Goal: Obtain resource: Download file/media

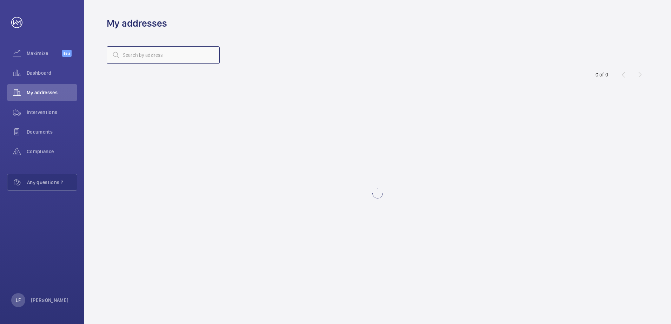
click at [124, 59] on input "text" at bounding box center [163, 55] width 113 height 18
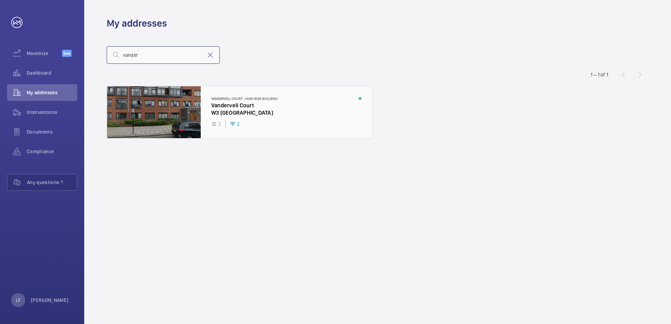
type input "vander"
click at [222, 111] on div at bounding box center [239, 112] width 265 height 52
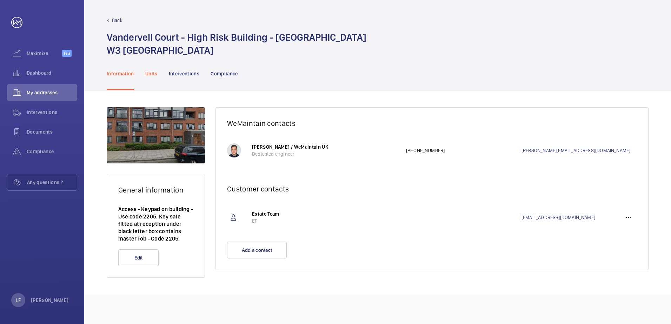
click at [157, 73] on p "Units" at bounding box center [151, 73] width 12 height 7
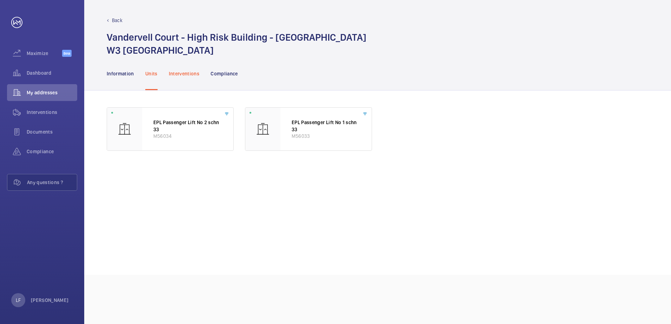
click at [197, 76] on p "Interventions" at bounding box center [184, 73] width 31 height 7
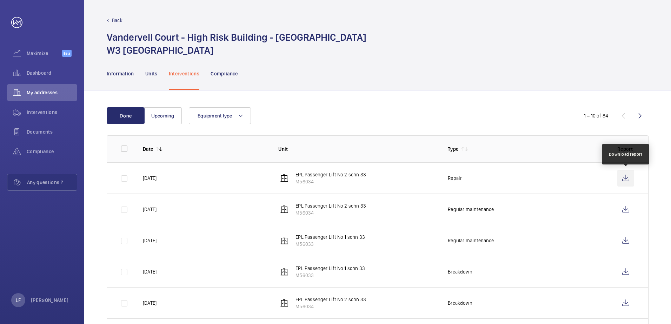
click at [627, 181] on wm-front-icon-button at bounding box center [625, 178] width 17 height 17
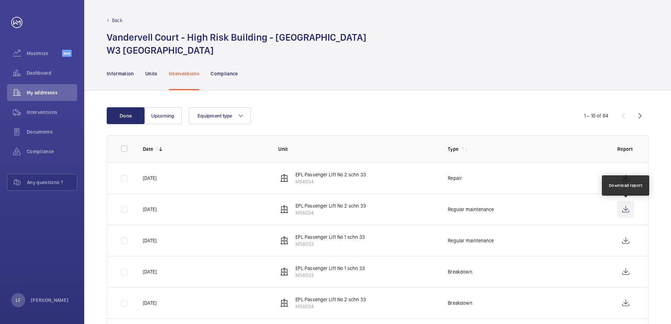
click at [628, 209] on wm-front-icon-button at bounding box center [625, 209] width 17 height 17
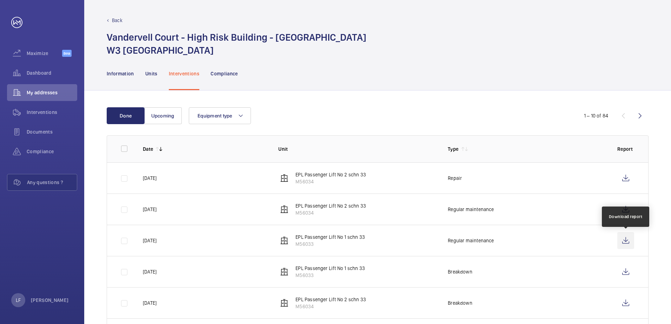
click at [627, 243] on wm-front-icon-button at bounding box center [625, 240] width 17 height 17
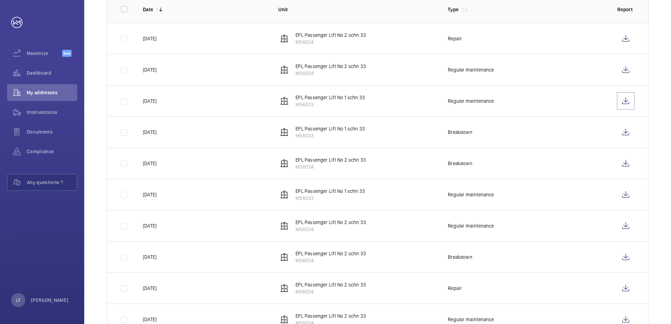
scroll to position [140, 0]
click at [622, 133] on wm-front-icon-button at bounding box center [625, 131] width 17 height 17
click at [623, 163] on wm-front-icon-button at bounding box center [625, 162] width 17 height 17
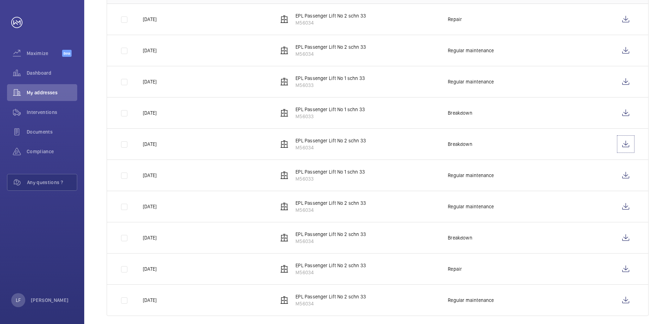
scroll to position [168, 0]
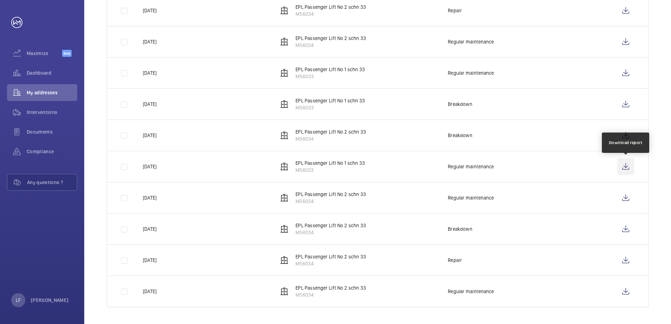
click at [624, 166] on wm-front-icon-button at bounding box center [625, 166] width 17 height 17
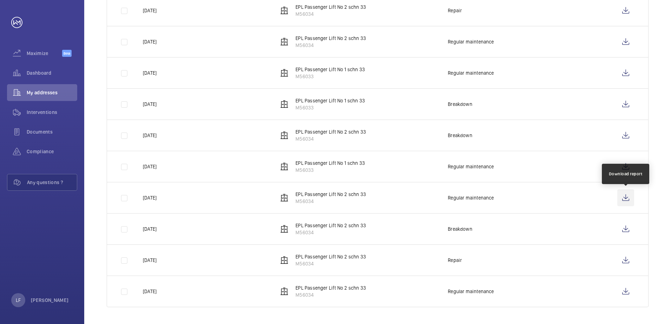
click at [631, 200] on wm-front-icon-button at bounding box center [625, 198] width 17 height 17
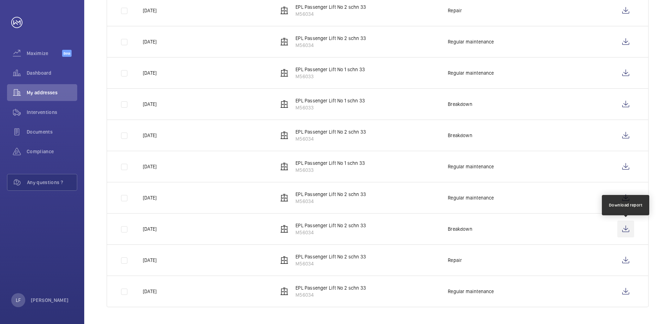
click at [626, 230] on wm-front-icon-button at bounding box center [625, 229] width 17 height 17
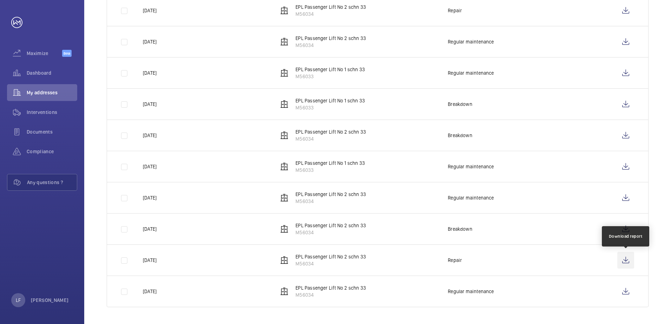
click at [621, 262] on wm-front-icon-button at bounding box center [625, 260] width 17 height 17
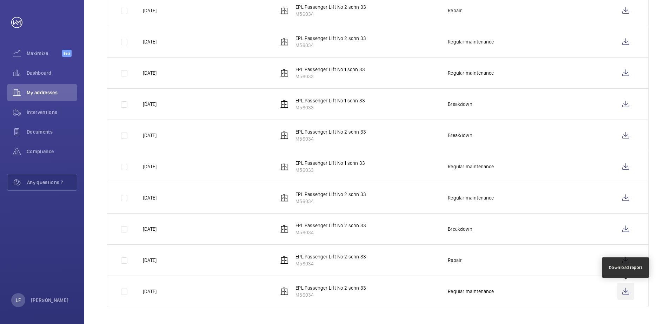
click at [624, 292] on wm-front-icon-button at bounding box center [625, 291] width 17 height 17
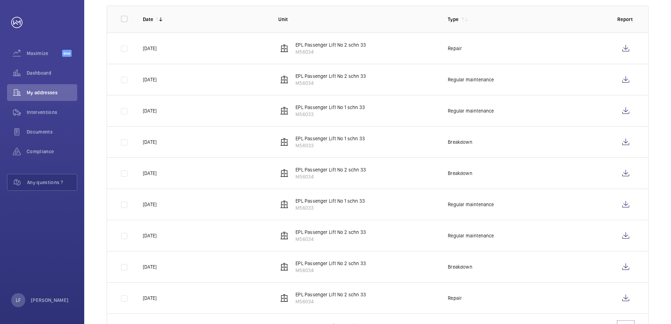
scroll to position [62, 0]
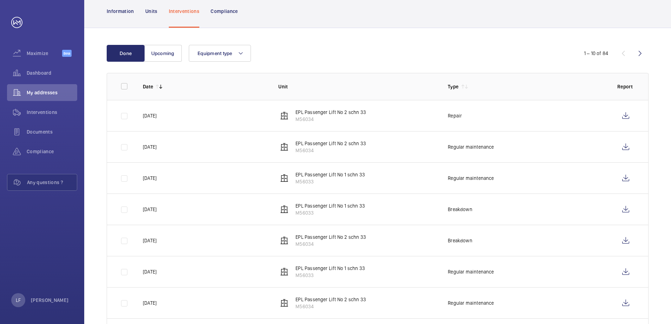
click at [639, 54] on wm-front-icon-button at bounding box center [640, 53] width 17 height 17
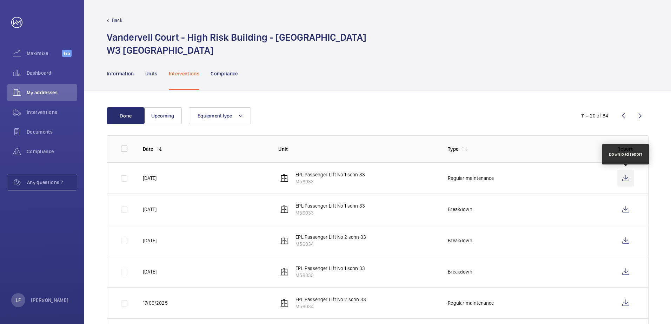
click at [625, 178] on wm-front-icon-button at bounding box center [625, 178] width 17 height 17
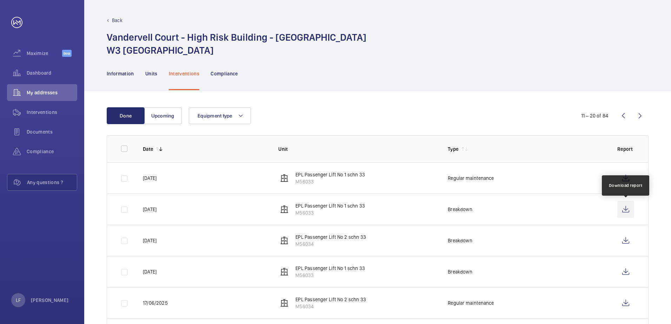
click at [623, 211] on wm-front-icon-button at bounding box center [625, 209] width 17 height 17
click at [617, 242] on wm-front-icon-button at bounding box center [625, 240] width 17 height 17
click at [39, 71] on span "Dashboard" at bounding box center [52, 72] width 51 height 7
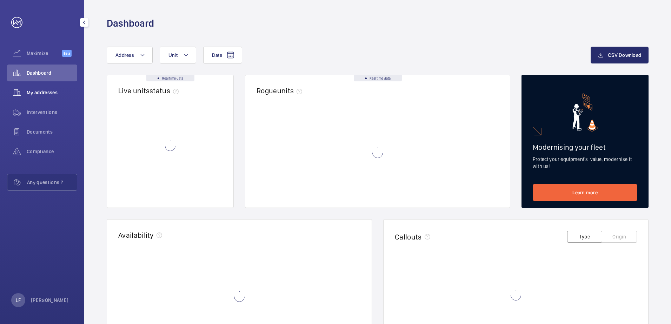
click at [36, 90] on span "My addresses" at bounding box center [52, 92] width 51 height 7
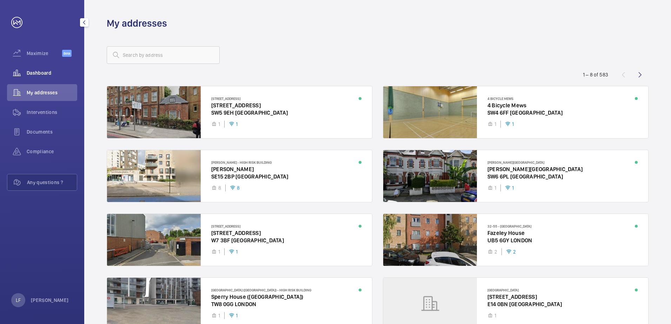
click at [37, 75] on span "Dashboard" at bounding box center [52, 72] width 51 height 7
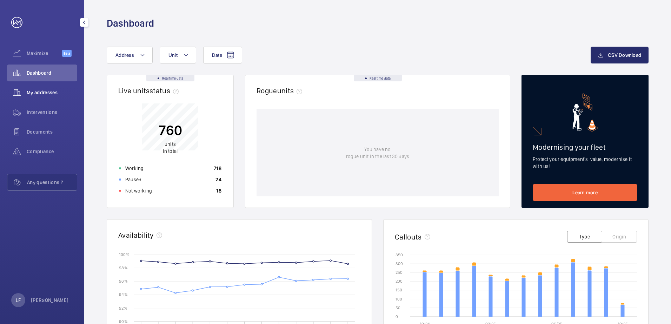
click at [49, 89] on span "My addresses" at bounding box center [52, 92] width 51 height 7
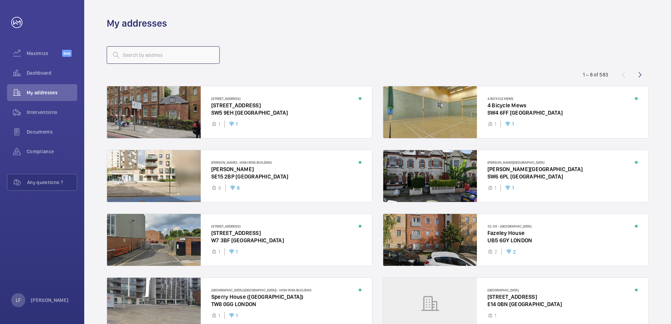
click at [128, 58] on input "text" at bounding box center [163, 55] width 113 height 18
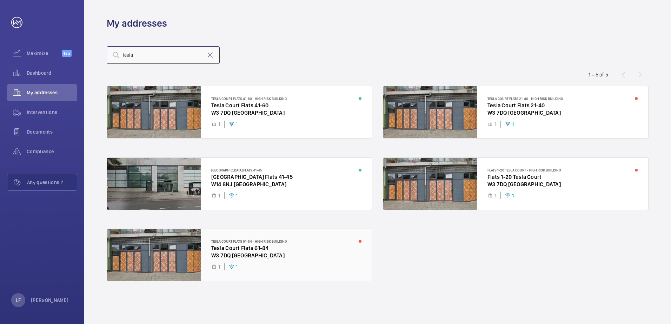
type input "tesla"
click at [221, 238] on div at bounding box center [239, 255] width 265 height 52
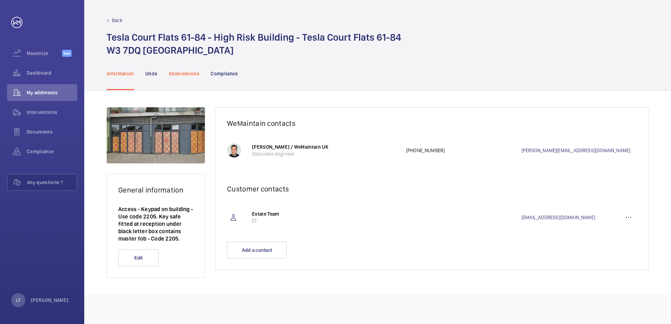
click at [173, 67] on div "Interventions" at bounding box center [184, 73] width 31 height 33
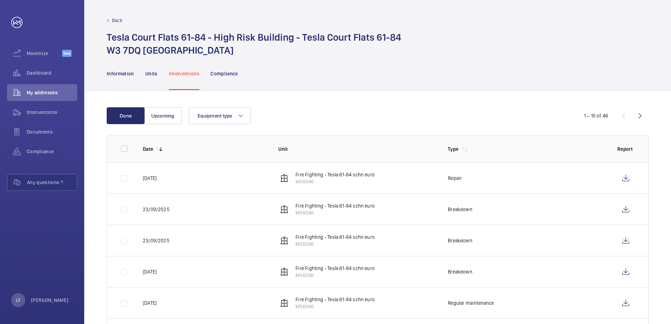
click at [503, 193] on td "Repair" at bounding box center [522, 177] width 170 height 31
click at [502, 187] on td "Repair" at bounding box center [522, 177] width 170 height 31
click at [621, 178] on wm-front-icon-button at bounding box center [625, 178] width 17 height 17
click at [40, 75] on span "Dashboard" at bounding box center [52, 72] width 51 height 7
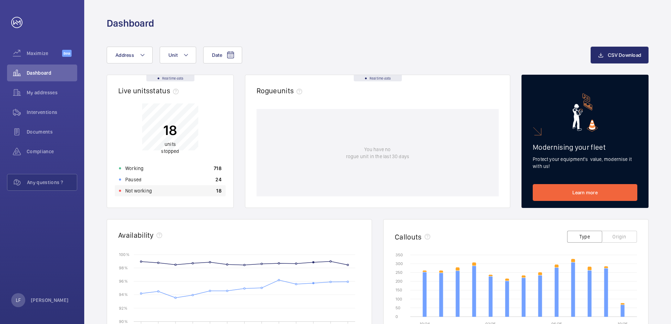
click at [158, 192] on div "Not working 18" at bounding box center [170, 190] width 111 height 11
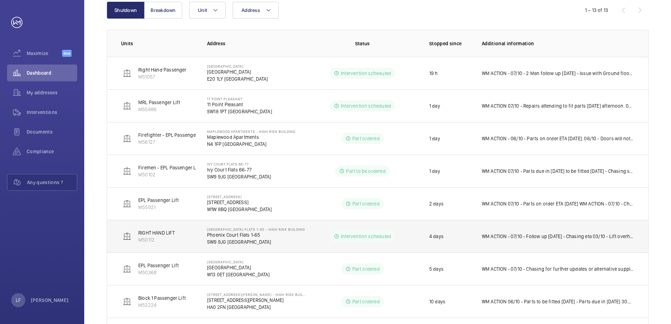
scroll to position [91, 0]
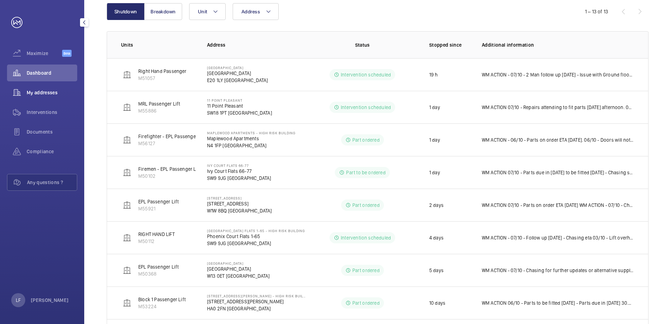
click at [40, 96] on div "My addresses" at bounding box center [42, 92] width 70 height 17
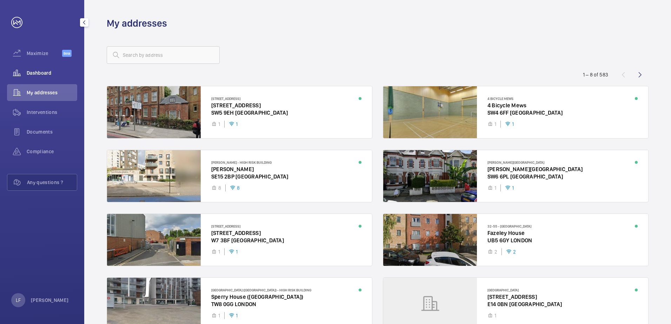
click at [36, 77] on div "Dashboard" at bounding box center [42, 73] width 70 height 17
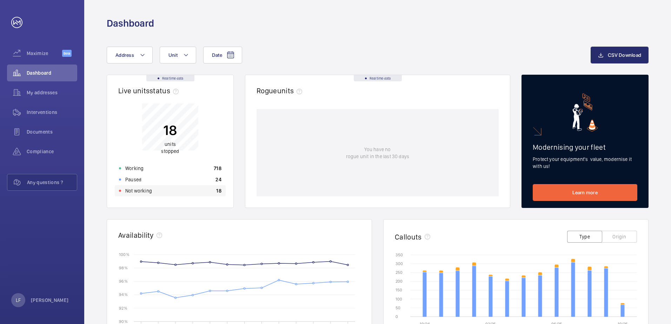
click at [142, 192] on p "Not working" at bounding box center [138, 190] width 27 height 7
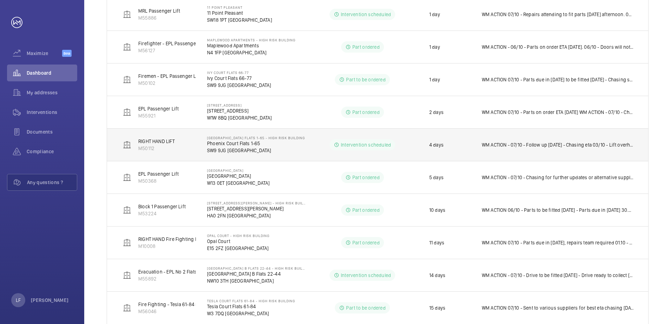
scroll to position [197, 0]
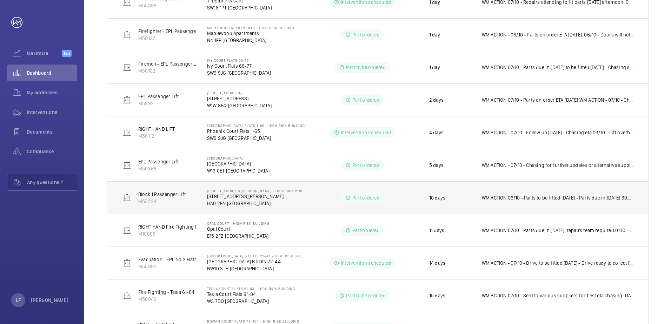
click at [530, 201] on p "WM ACTION 06/10 - Parts to be fitted [DATE] - Parts due in [DATE] 30.09 - Parts…" at bounding box center [558, 197] width 152 height 7
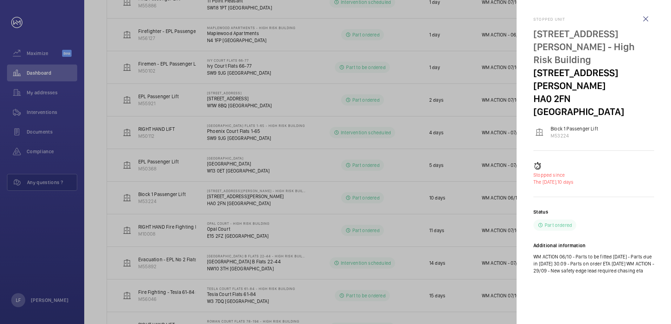
click at [232, 199] on div at bounding box center [335, 162] width 671 height 324
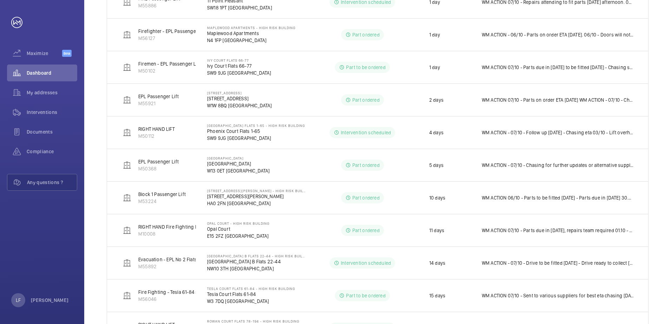
click at [226, 200] on mat-sidenav-container "Maximize Beta Dashboard My addresses Interventions Documents Compliance Any que…" at bounding box center [335, 162] width 671 height 324
click at [226, 200] on p "HA0 2FN [GEOGRAPHIC_DATA]" at bounding box center [257, 203] width 100 height 7
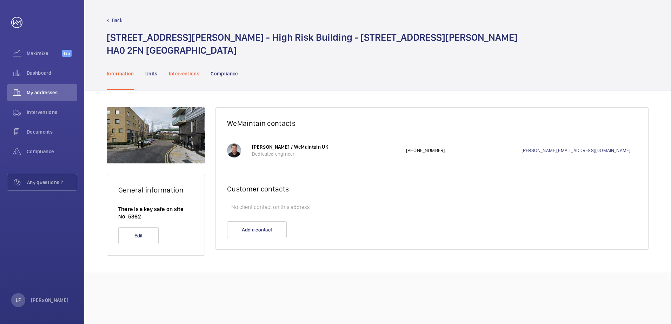
click at [185, 77] on p "Interventions" at bounding box center [184, 73] width 31 height 7
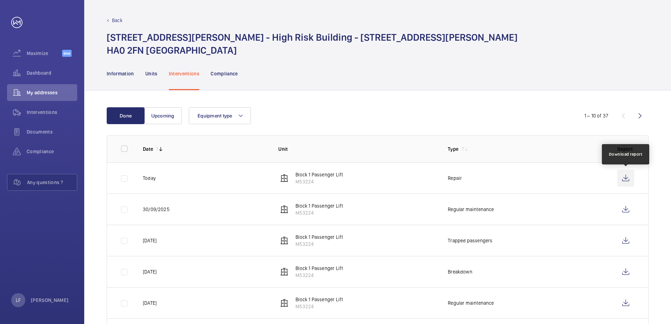
click at [623, 181] on wm-front-icon-button at bounding box center [625, 178] width 17 height 17
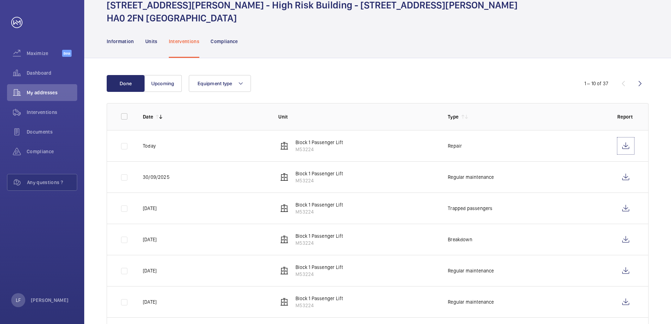
scroll to position [70, 0]
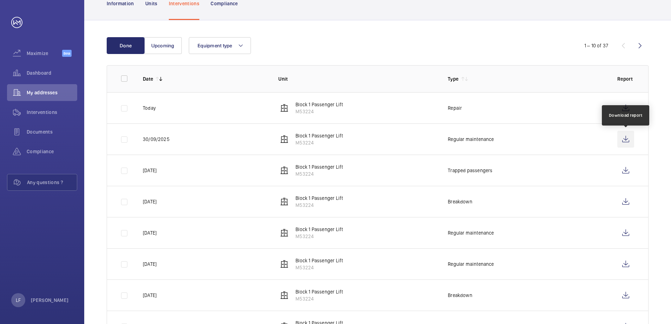
click at [625, 142] on wm-front-icon-button at bounding box center [625, 139] width 17 height 17
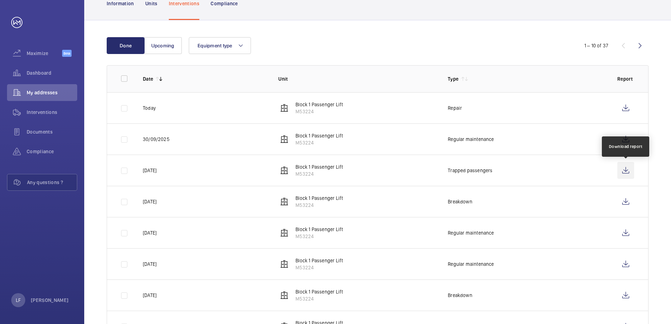
click at [620, 170] on wm-front-icon-button at bounding box center [625, 170] width 17 height 17
click at [377, 179] on td "Block 1 Passenger Lift M53224" at bounding box center [352, 170] width 170 height 31
click at [32, 72] on span "Dashboard" at bounding box center [52, 72] width 51 height 7
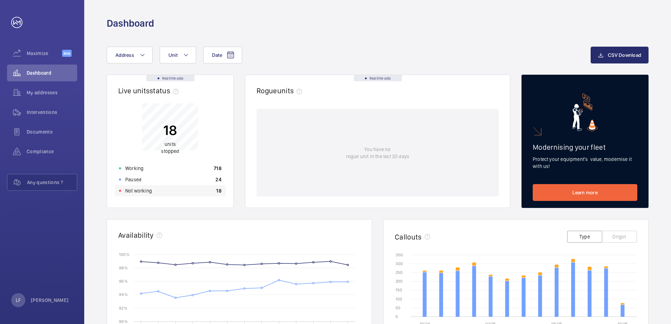
click at [175, 188] on div "Not working 18" at bounding box center [170, 190] width 111 height 11
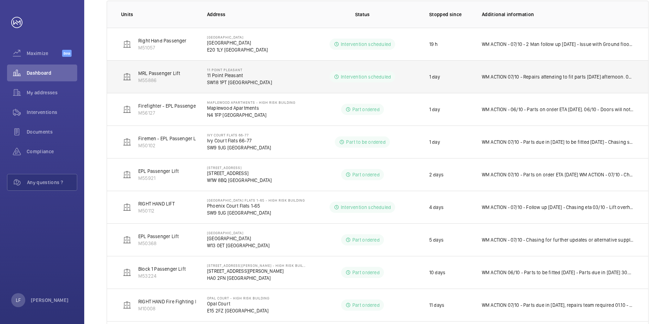
scroll to position [140, 0]
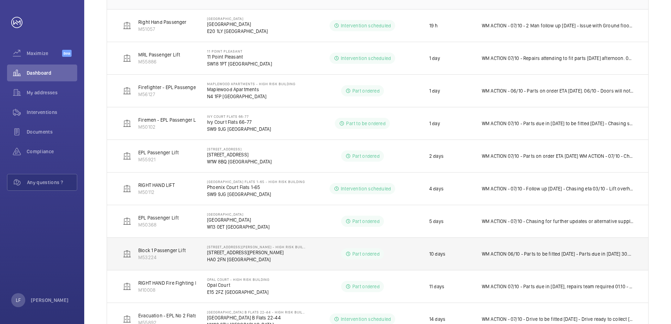
click at [524, 256] on p "WM ACTION 06/10 - Parts to be fitted [DATE] - Parts due in [DATE] 30.09 - Parts…" at bounding box center [558, 254] width 152 height 7
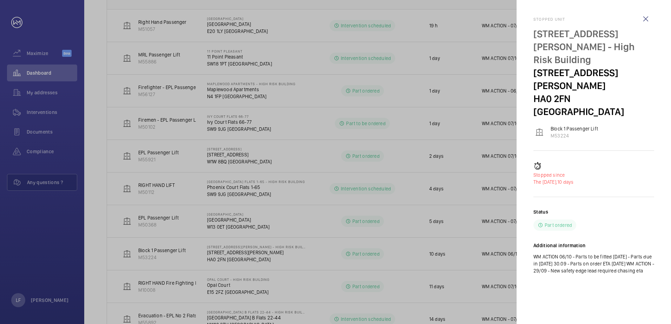
click at [218, 253] on div at bounding box center [335, 162] width 671 height 324
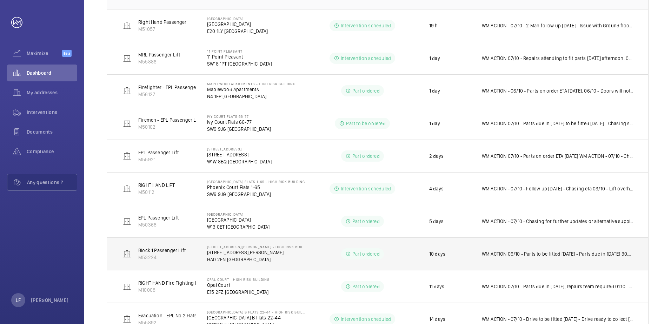
click at [160, 252] on p "Block 1 Passenger Lift" at bounding box center [161, 250] width 47 height 7
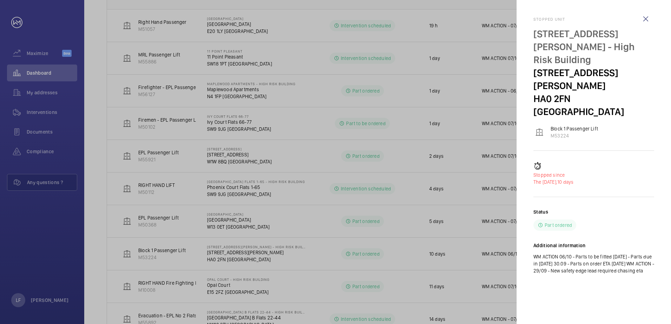
click at [229, 252] on div at bounding box center [335, 162] width 671 height 324
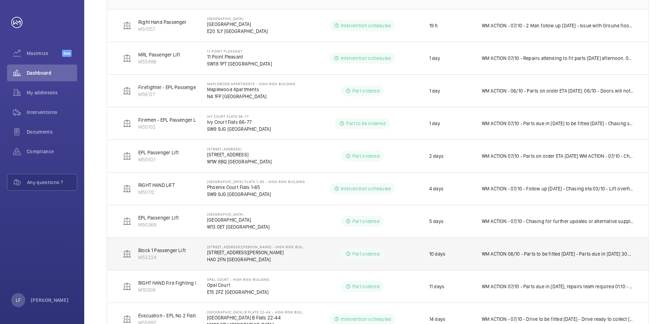
click at [233, 247] on p "[STREET_ADDRESS][PERSON_NAME] - High Risk Building" at bounding box center [257, 247] width 100 height 4
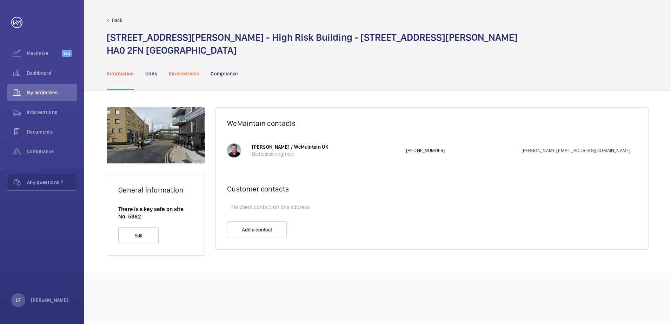
click at [177, 74] on p "Interventions" at bounding box center [184, 73] width 31 height 7
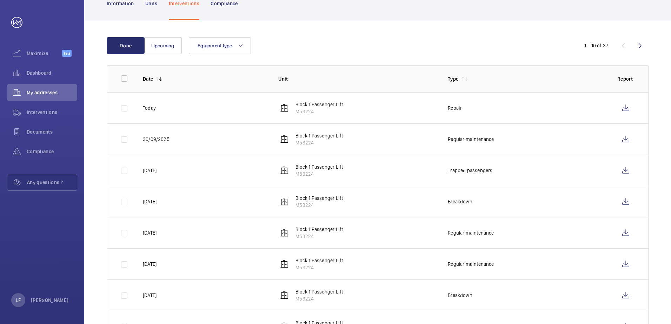
scroll to position [105, 0]
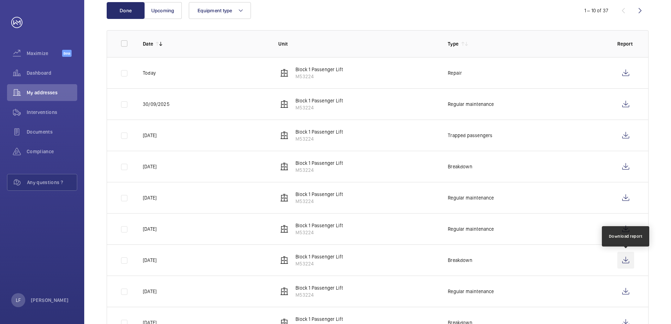
click at [619, 261] on wm-front-icon-button at bounding box center [625, 260] width 17 height 17
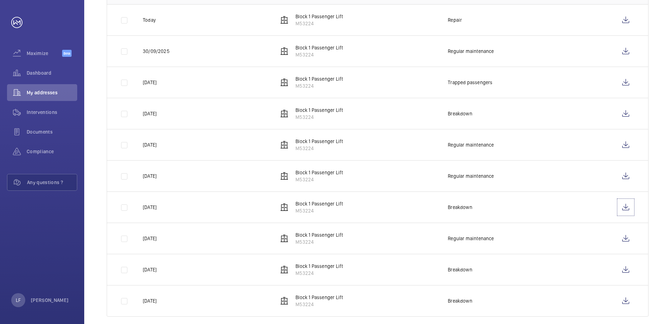
scroll to position [168, 0]
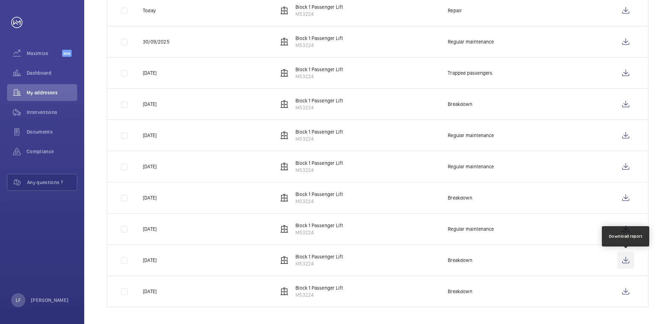
click at [624, 264] on wm-front-icon-button at bounding box center [625, 260] width 17 height 17
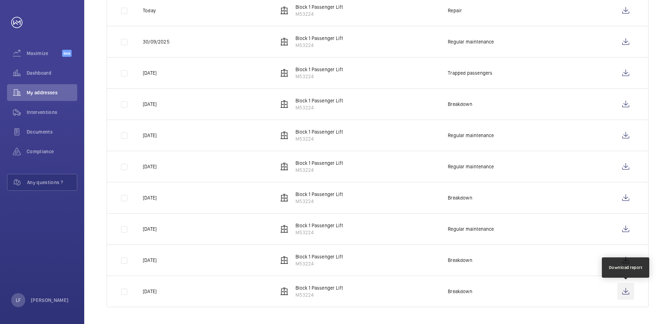
click at [628, 291] on wm-front-icon-button at bounding box center [625, 291] width 17 height 17
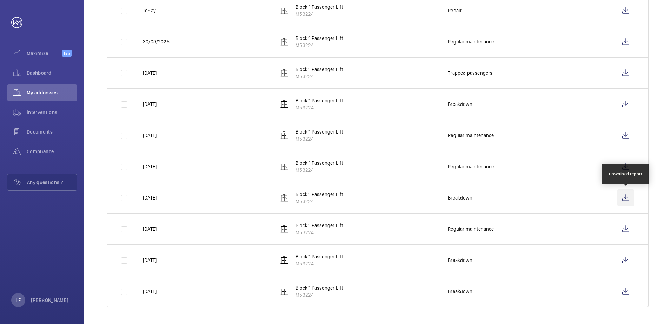
click at [625, 197] on wm-front-icon-button at bounding box center [625, 198] width 17 height 17
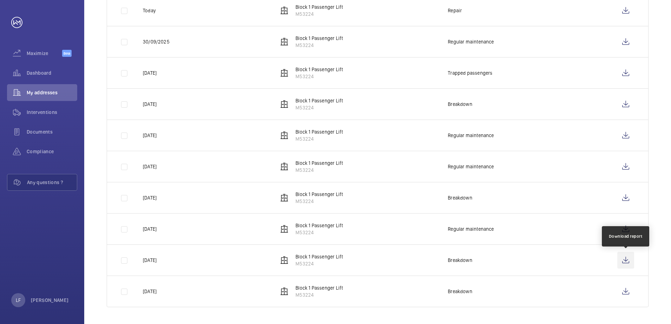
click at [623, 262] on wm-front-icon-button at bounding box center [625, 260] width 17 height 17
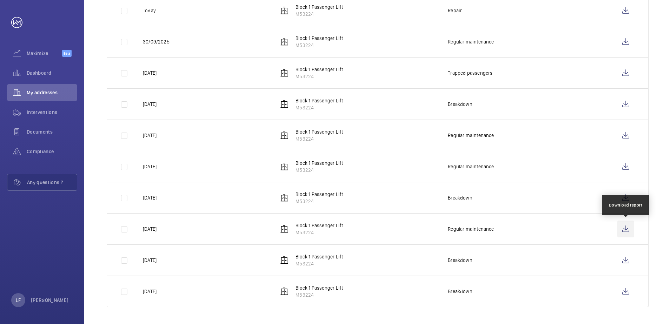
click at [624, 232] on wm-front-icon-button at bounding box center [625, 229] width 17 height 17
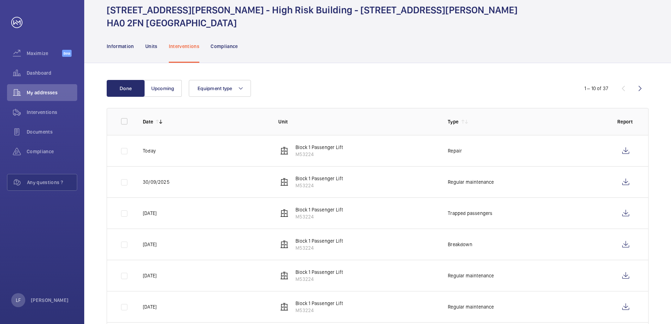
click at [640, 86] on wm-front-icon-button at bounding box center [640, 88] width 17 height 17
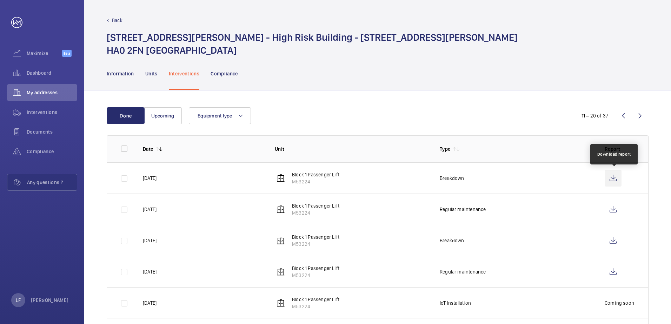
click at [618, 179] on wm-front-icon-button at bounding box center [613, 178] width 17 height 17
click at [621, 117] on wm-front-icon-button at bounding box center [623, 115] width 17 height 17
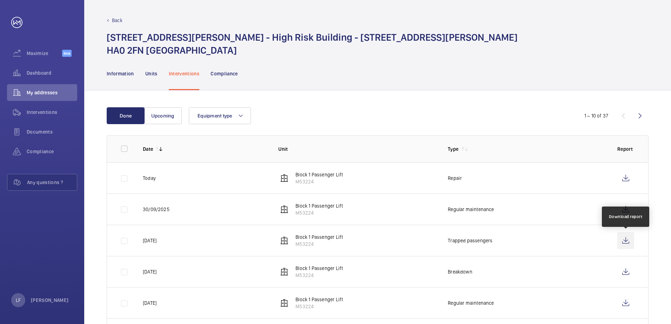
click at [628, 244] on wm-front-icon-button at bounding box center [625, 240] width 17 height 17
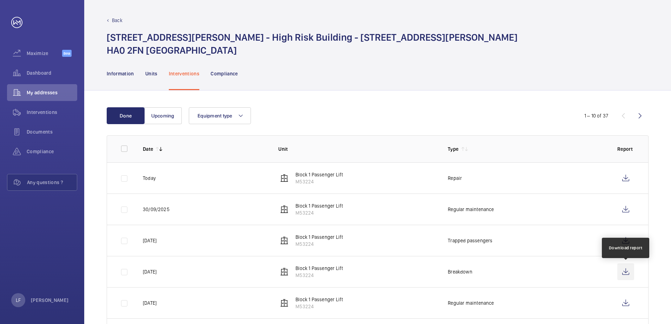
click at [627, 274] on wm-front-icon-button at bounding box center [625, 272] width 17 height 17
click at [489, 243] on p "Trapped passengers" at bounding box center [470, 240] width 45 height 7
click at [27, 74] on span "Dashboard" at bounding box center [52, 72] width 51 height 7
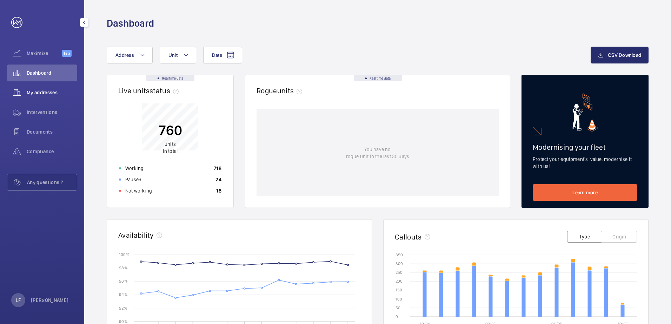
click at [45, 93] on span "My addresses" at bounding box center [52, 92] width 51 height 7
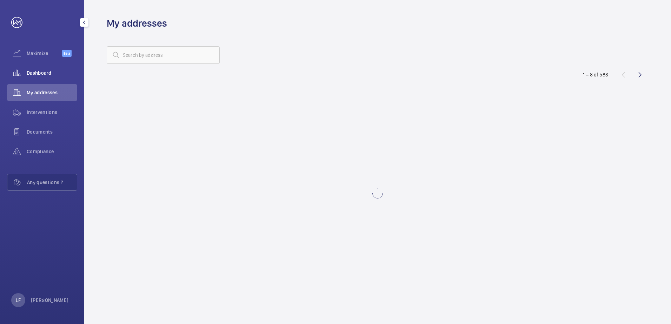
click at [35, 72] on span "Dashboard" at bounding box center [52, 72] width 51 height 7
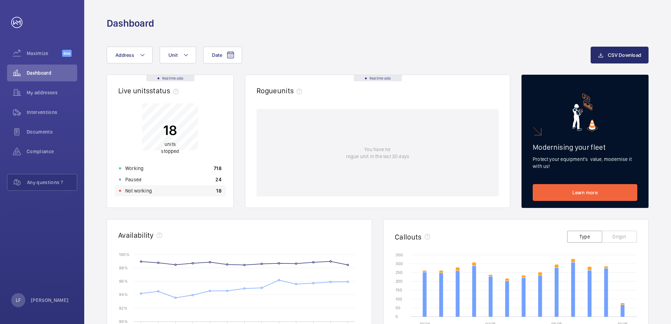
click at [155, 194] on div "Not working 18" at bounding box center [170, 190] width 111 height 11
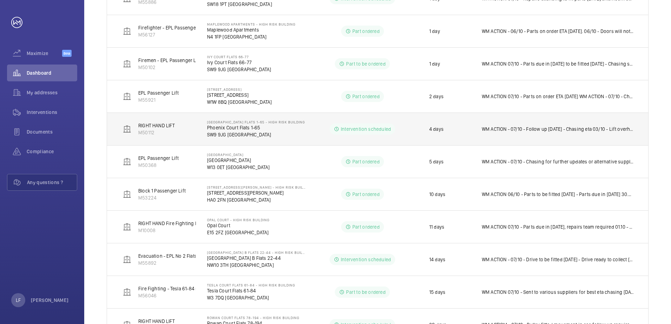
scroll to position [211, 0]
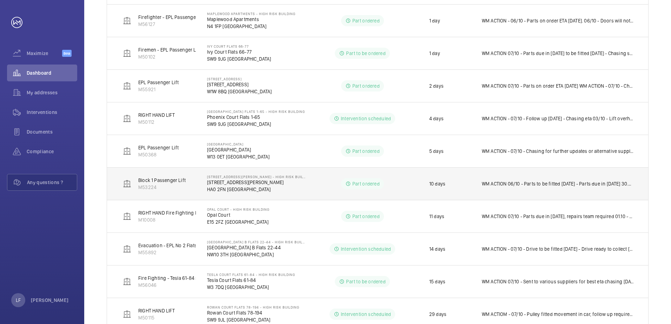
click at [532, 184] on p "WM ACTION 06/10 - Parts to be fitted [DATE] - Parts due in [DATE] 30.09 - Parts…" at bounding box center [558, 183] width 152 height 7
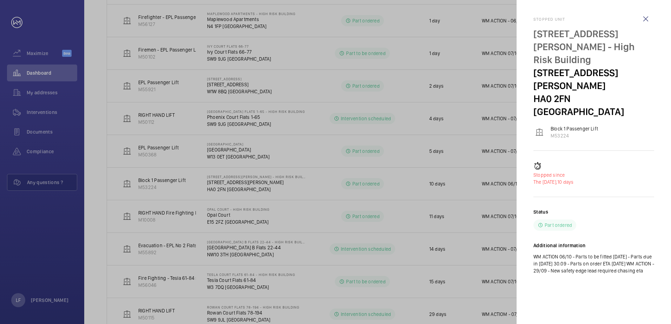
click at [218, 187] on div at bounding box center [335, 162] width 671 height 324
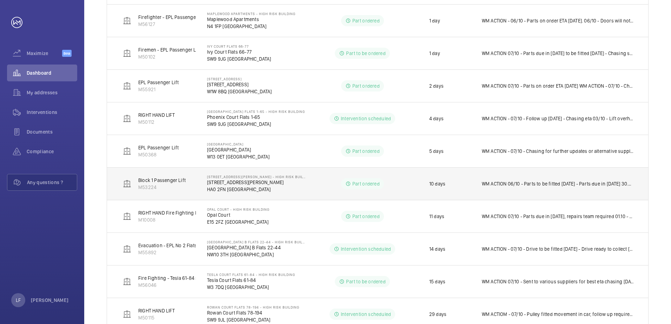
click at [171, 181] on p "Block 1 Passenger Lift" at bounding box center [161, 180] width 47 height 7
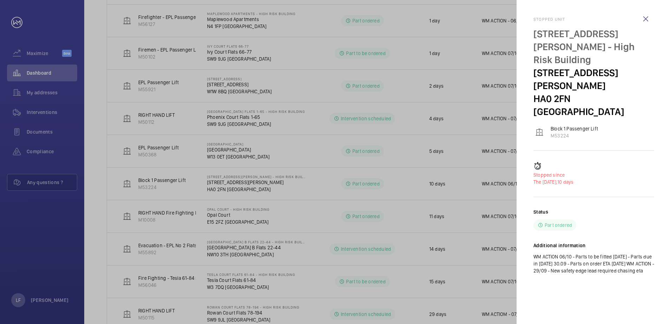
click at [215, 181] on div at bounding box center [335, 162] width 671 height 324
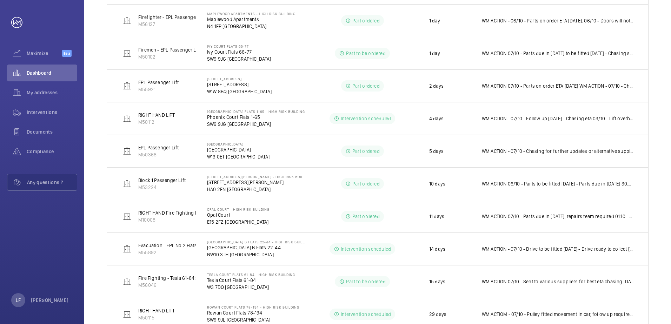
click at [234, 178] on div at bounding box center [335, 162] width 671 height 324
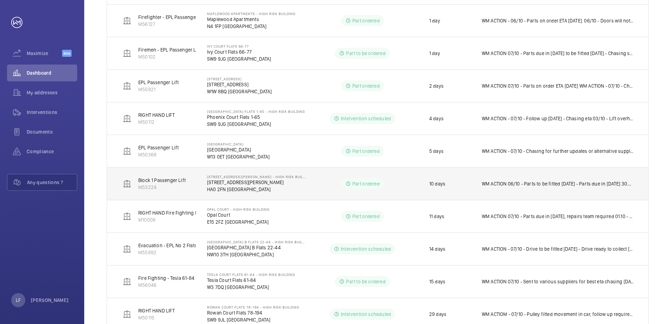
click at [232, 179] on p "[STREET_ADDRESS][PERSON_NAME] - High Risk Building" at bounding box center [257, 177] width 100 height 4
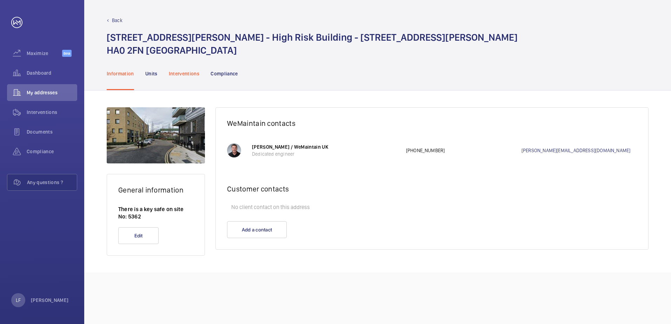
click at [194, 75] on p "Interventions" at bounding box center [184, 73] width 31 height 7
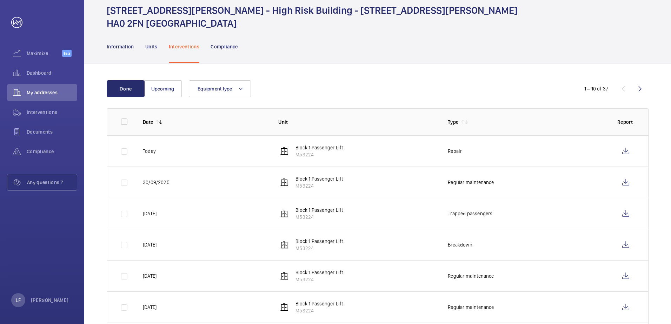
scroll to position [35, 0]
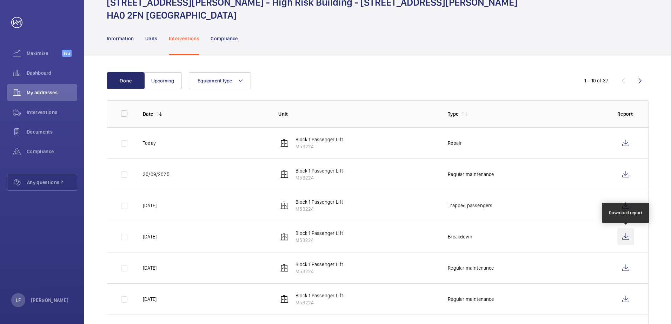
click at [624, 234] on wm-front-icon-button at bounding box center [625, 236] width 17 height 17
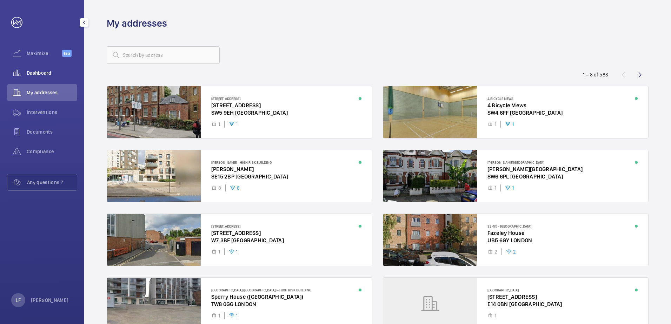
click at [40, 69] on div "Dashboard" at bounding box center [42, 73] width 70 height 17
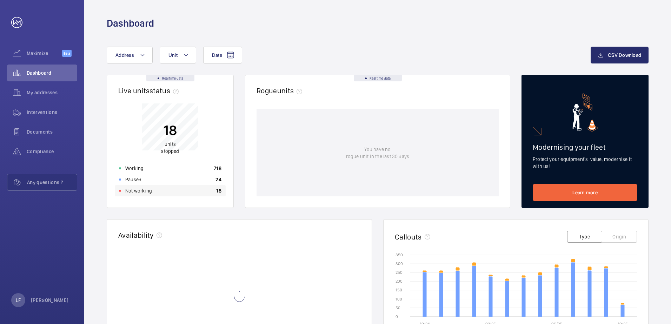
click at [155, 190] on div "Not working 18" at bounding box center [170, 190] width 111 height 11
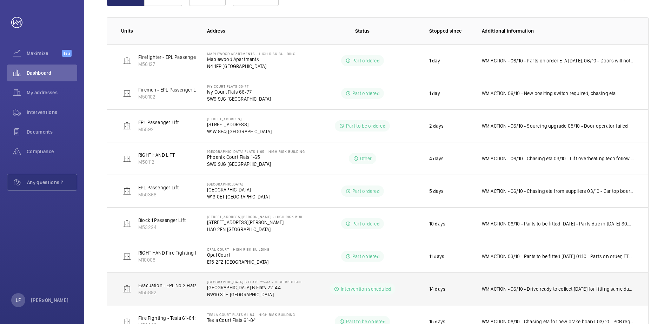
scroll to position [234, 0]
